Goal: Find specific page/section: Find specific page/section

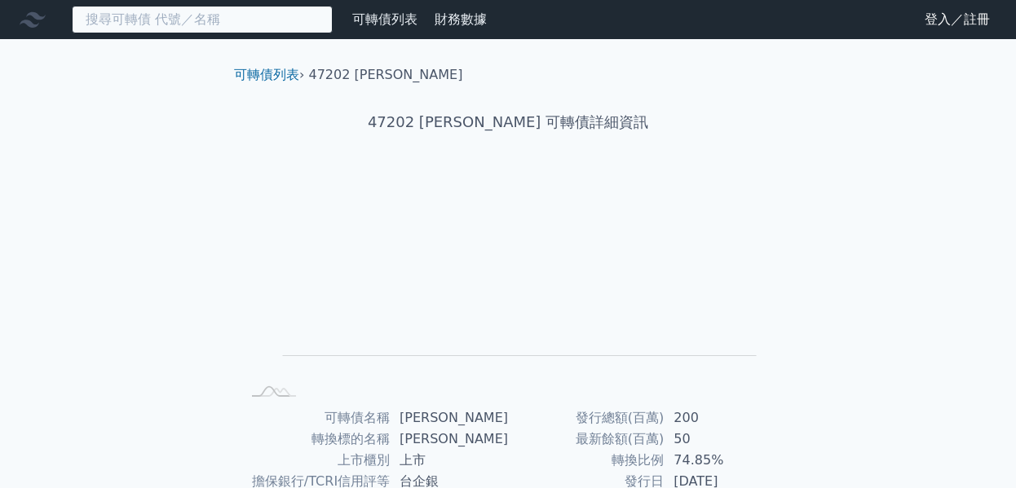
click at [272, 25] on input at bounding box center [202, 20] width 261 height 28
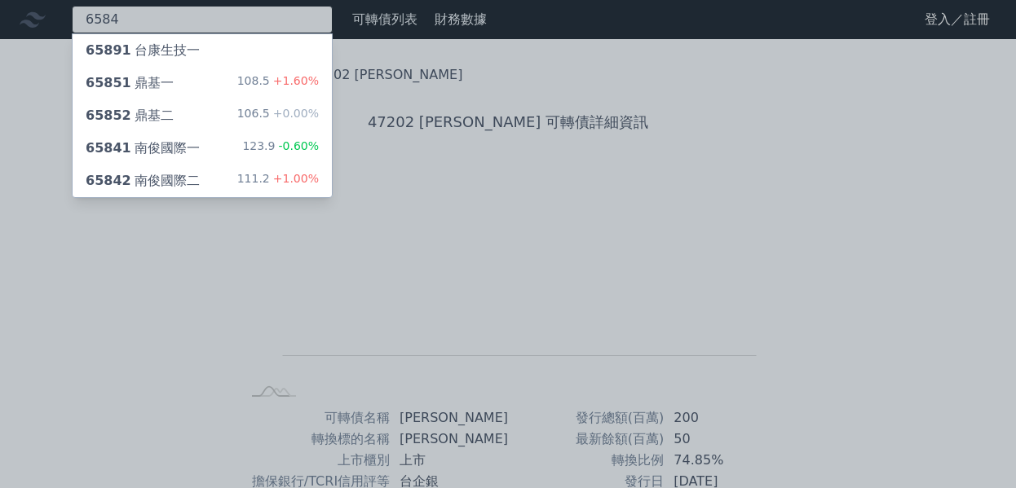
type input "6584"
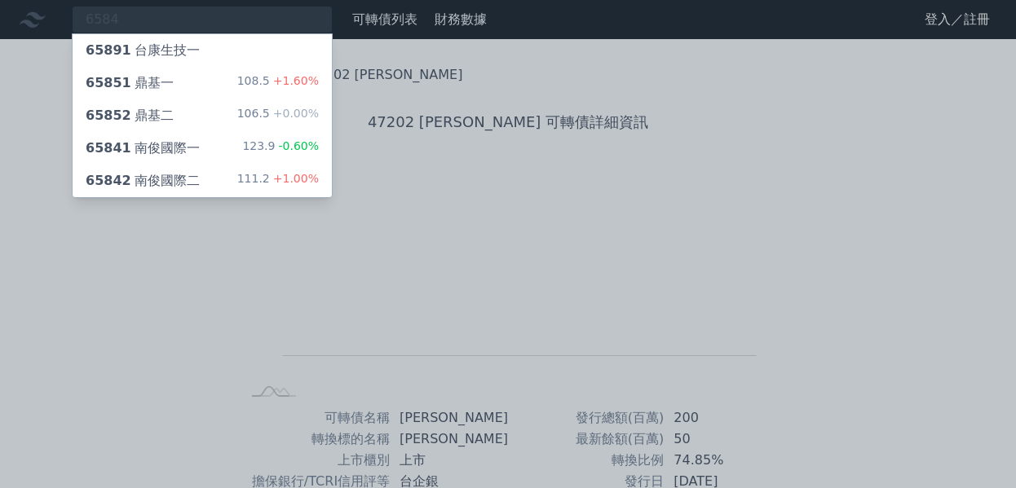
click at [225, 170] on div "65842 南俊國際二 111.2 +1.00%" at bounding box center [202, 181] width 259 height 33
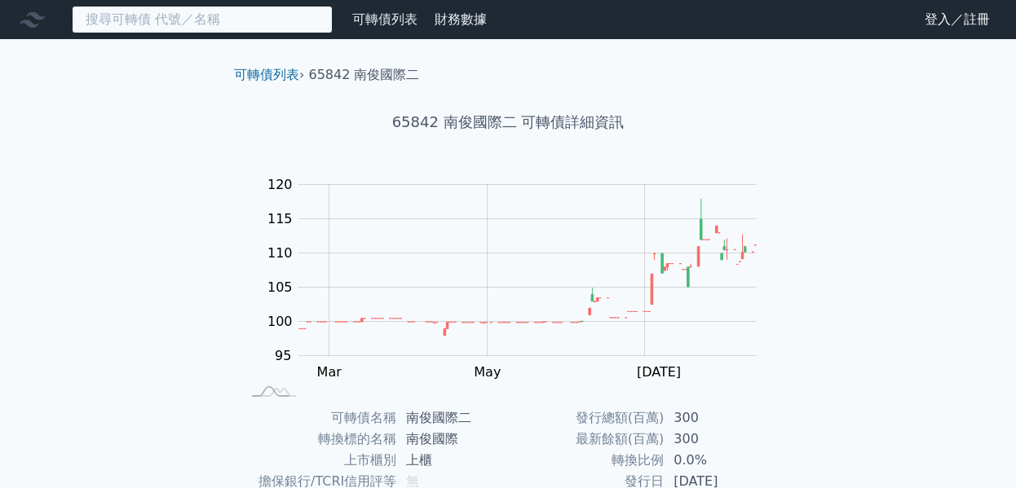
click at [259, 19] on input at bounding box center [202, 20] width 261 height 28
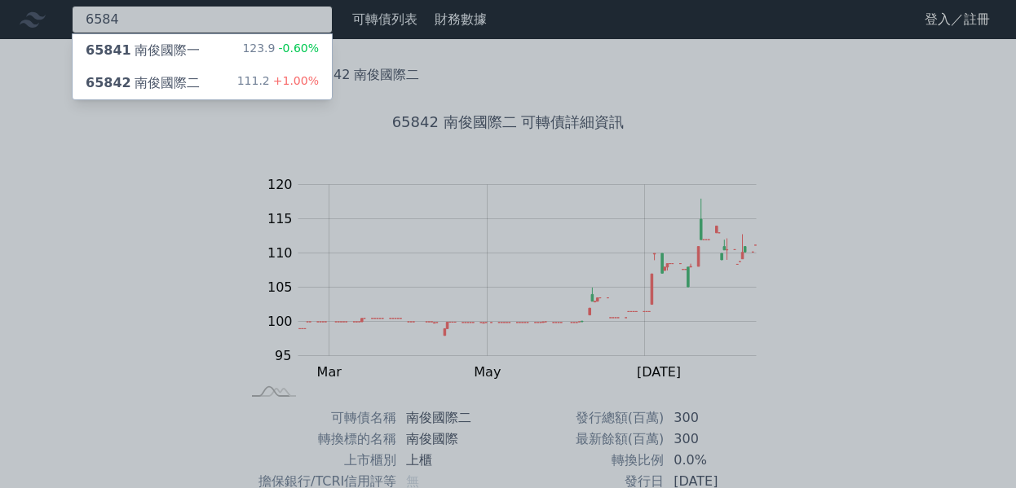
type input "6584"
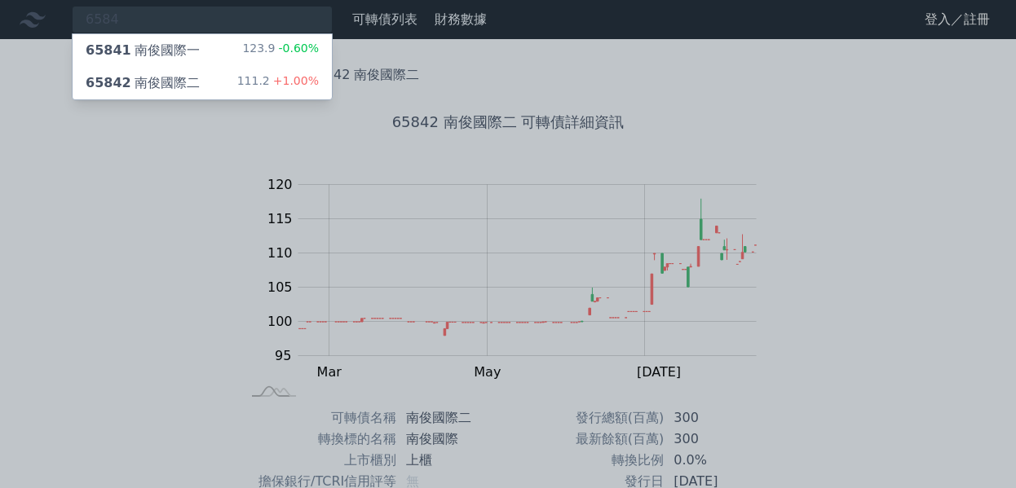
click at [245, 55] on div "65841 南俊國際一 123.9 -0.60%" at bounding box center [202, 50] width 259 height 33
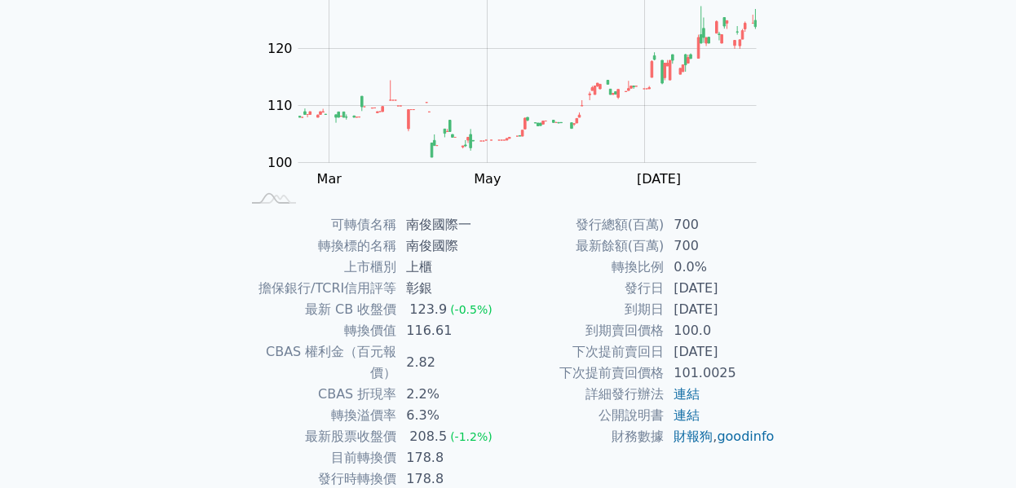
scroll to position [245, 0]
